Goal: Task Accomplishment & Management: Use online tool/utility

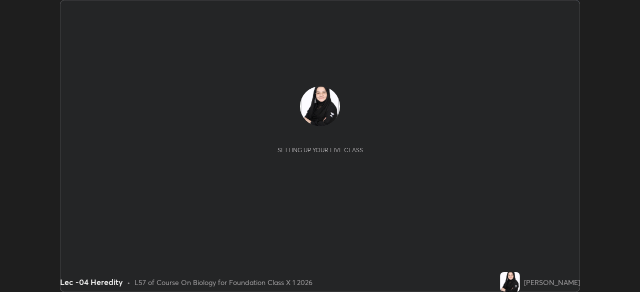
scroll to position [292, 639]
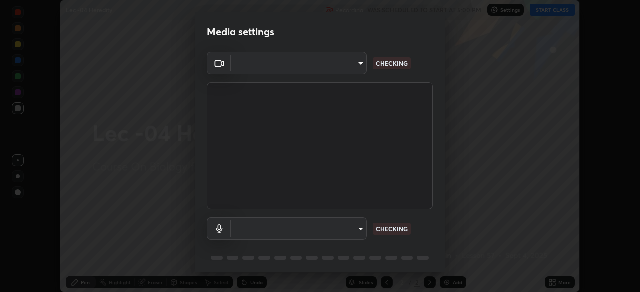
type input "bba66c41345857dcc9a6d4c580dc01eb5c8f13e357e582705132971b55534d29"
type input "ec6ec2dc0f2f3e030c25a31047b233f474420635a2a41b721e21e6901f136957"
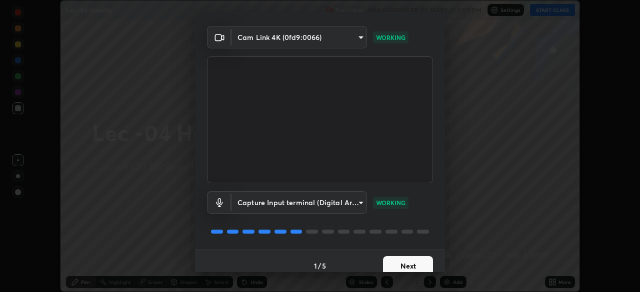
scroll to position [35, 0]
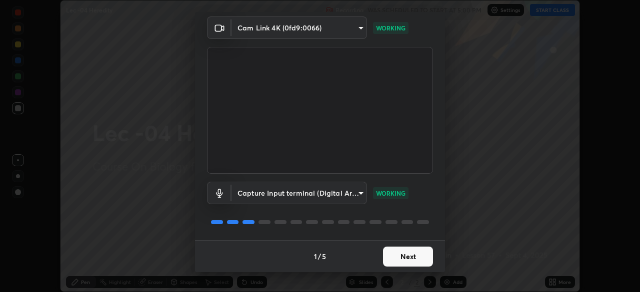
click at [409, 257] on button "Next" at bounding box center [408, 257] width 50 height 20
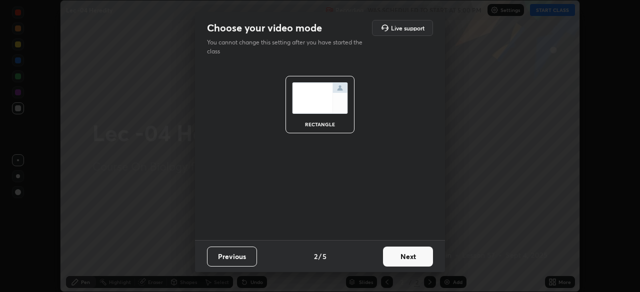
click at [412, 257] on button "Next" at bounding box center [408, 257] width 50 height 20
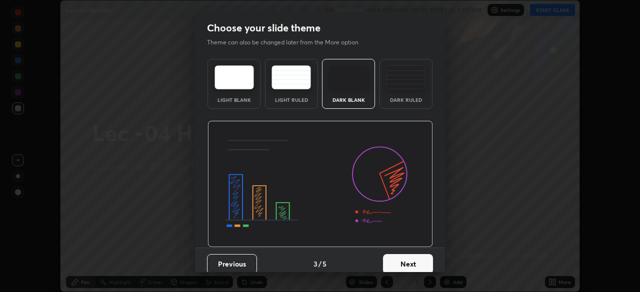
click at [415, 257] on button "Next" at bounding box center [408, 264] width 50 height 20
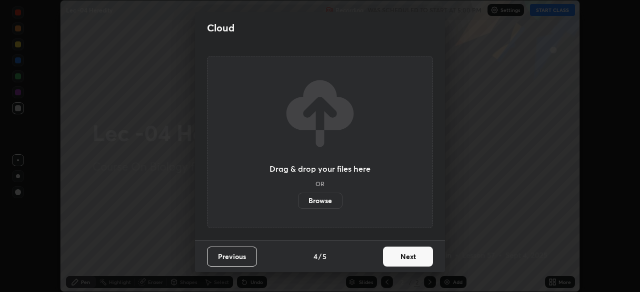
click at [407, 256] on button "Next" at bounding box center [408, 257] width 50 height 20
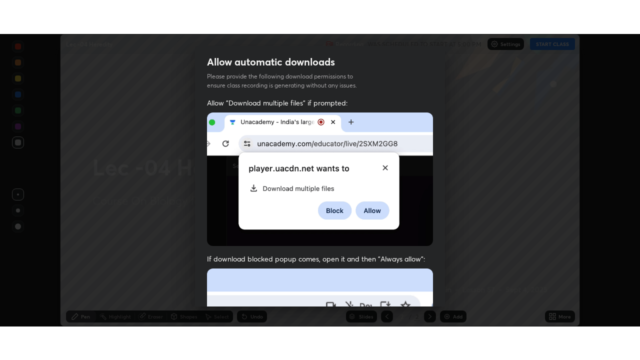
scroll to position [239, 0]
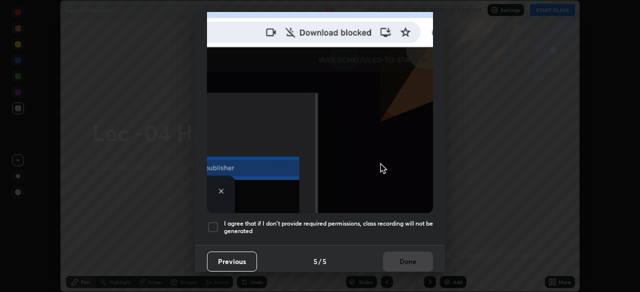
click at [211, 223] on div at bounding box center [213, 227] width 12 height 12
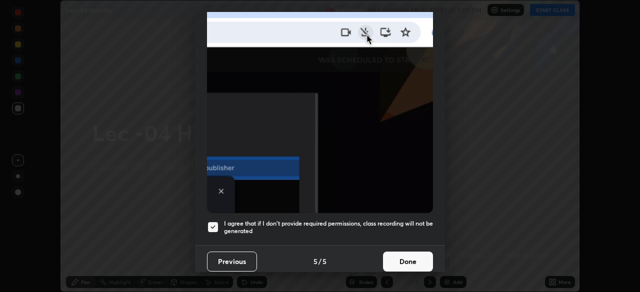
click at [406, 255] on button "Done" at bounding box center [408, 262] width 50 height 20
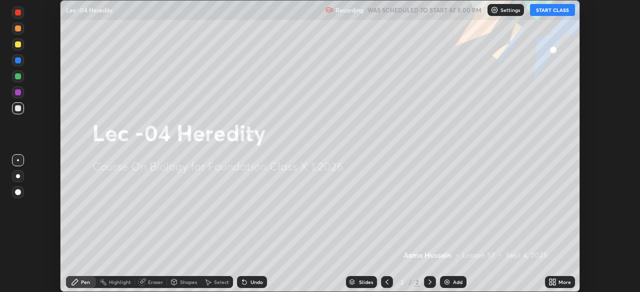
click at [545, 9] on button "START CLASS" at bounding box center [552, 10] width 45 height 12
click at [551, 280] on icon at bounding box center [550, 280] width 2 height 2
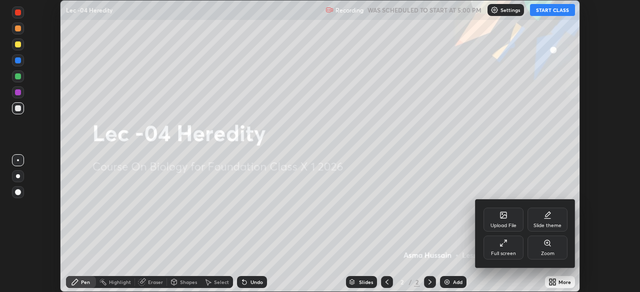
click at [515, 245] on div "Full screen" at bounding box center [503, 248] width 40 height 24
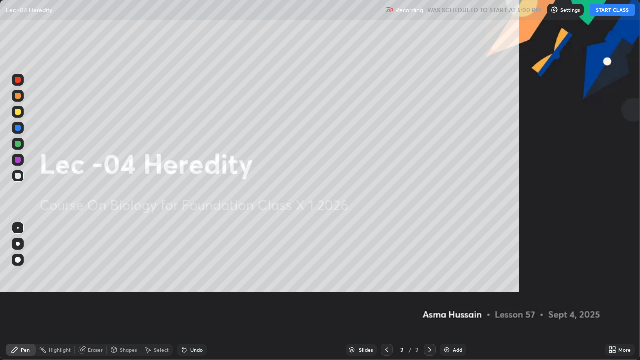
scroll to position [360, 640]
